Goal: Navigation & Orientation: Go to known website

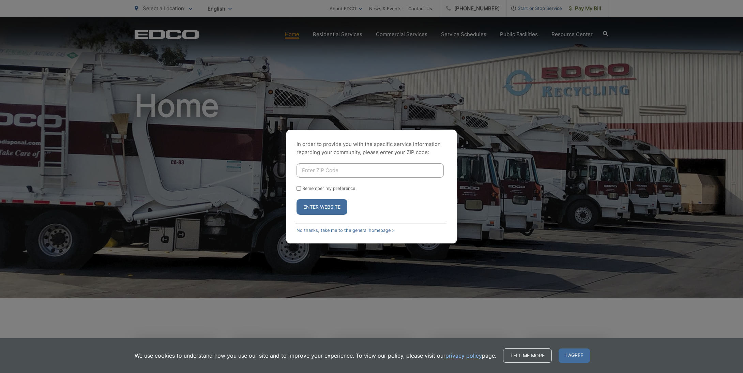
click at [313, 166] on input "Enter ZIP Code" at bounding box center [369, 170] width 147 height 14
type input "92019"
click at [301, 188] on div "Remember my preference" at bounding box center [371, 188] width 150 height 5
click at [300, 188] on input "Remember my preference" at bounding box center [298, 188] width 4 height 4
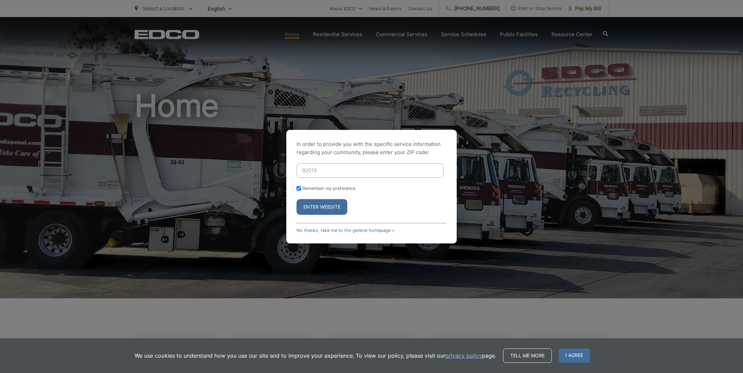
checkbox input "true"
click at [320, 205] on button "Enter Website" at bounding box center [321, 207] width 51 height 16
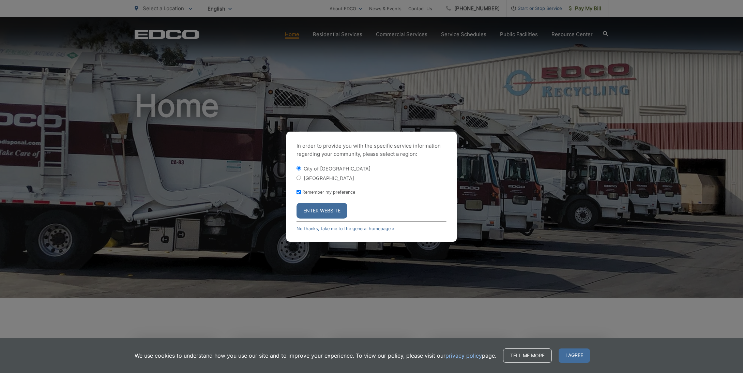
click at [316, 211] on button "Enter Website" at bounding box center [321, 211] width 51 height 16
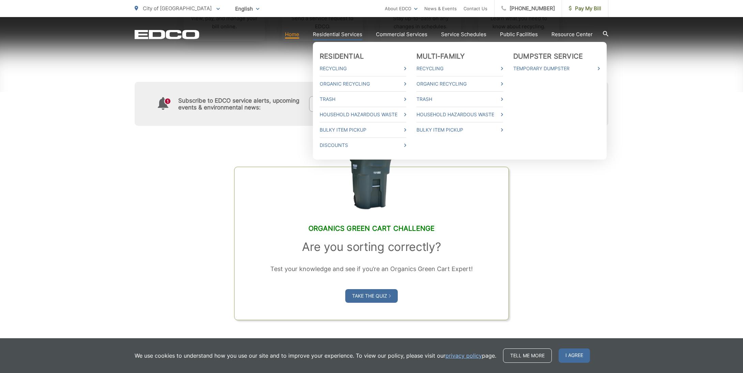
scroll to position [395, 0]
